Goal: Check status

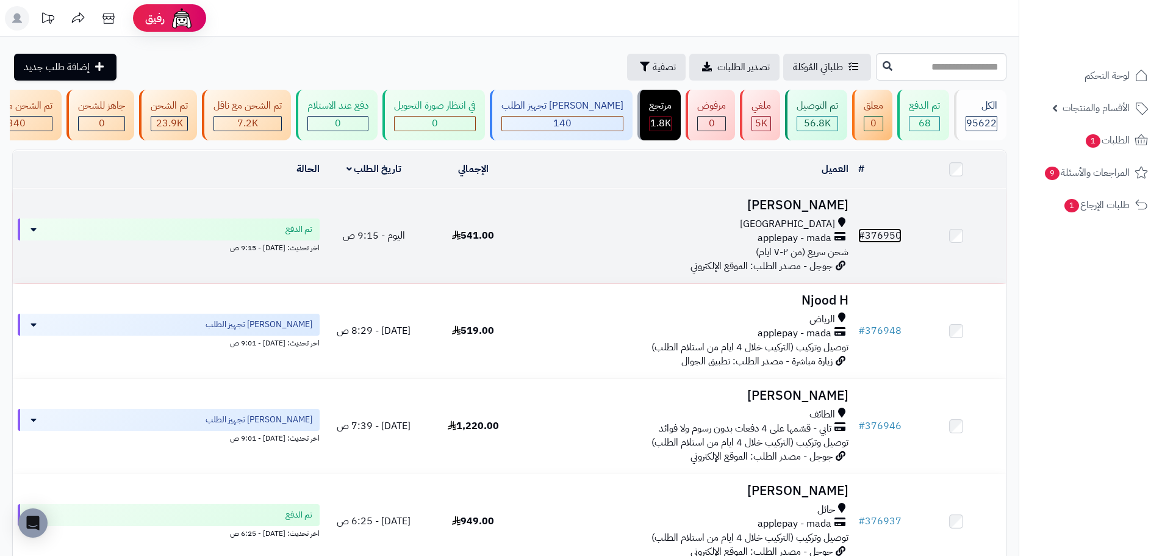
click at [883, 240] on link "# 376950" at bounding box center [879, 235] width 43 height 15
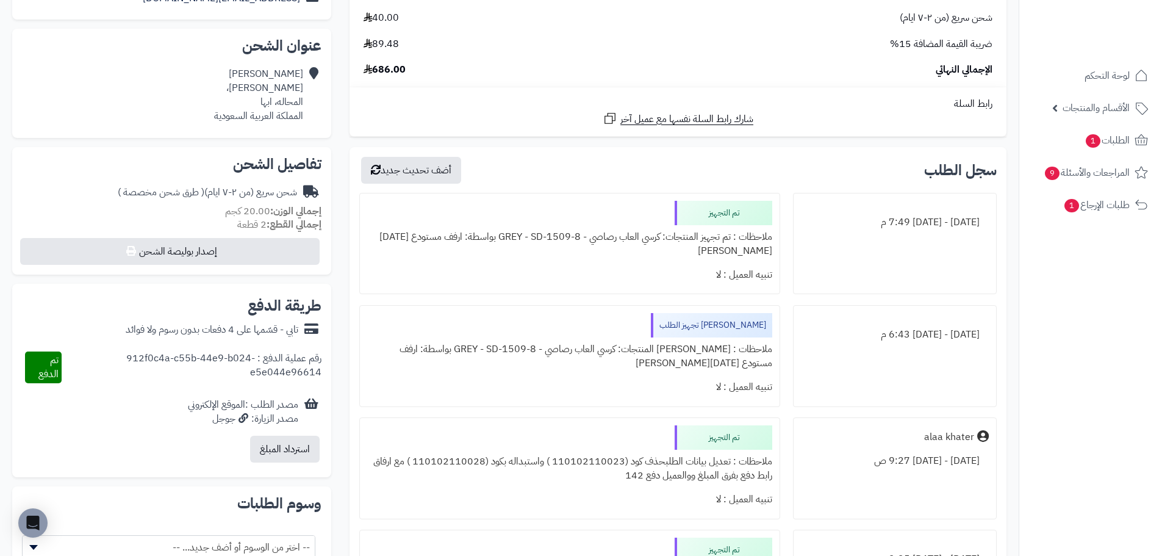
scroll to position [244, 0]
